Goal: Navigation & Orientation: Find specific page/section

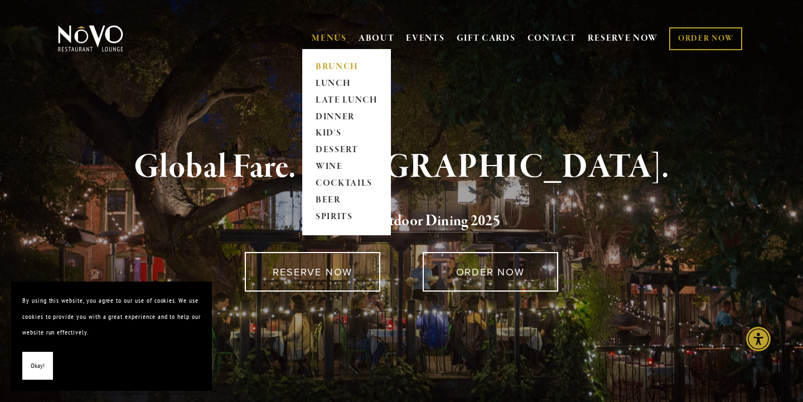
click at [324, 65] on link "BRUNCH" at bounding box center [347, 67] width 70 height 17
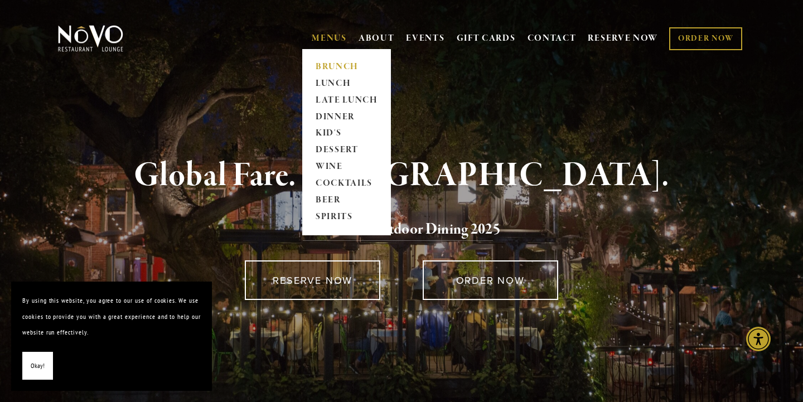
click at [335, 65] on link "BRUNCH" at bounding box center [347, 67] width 70 height 17
